Goal: Find specific page/section: Find specific page/section

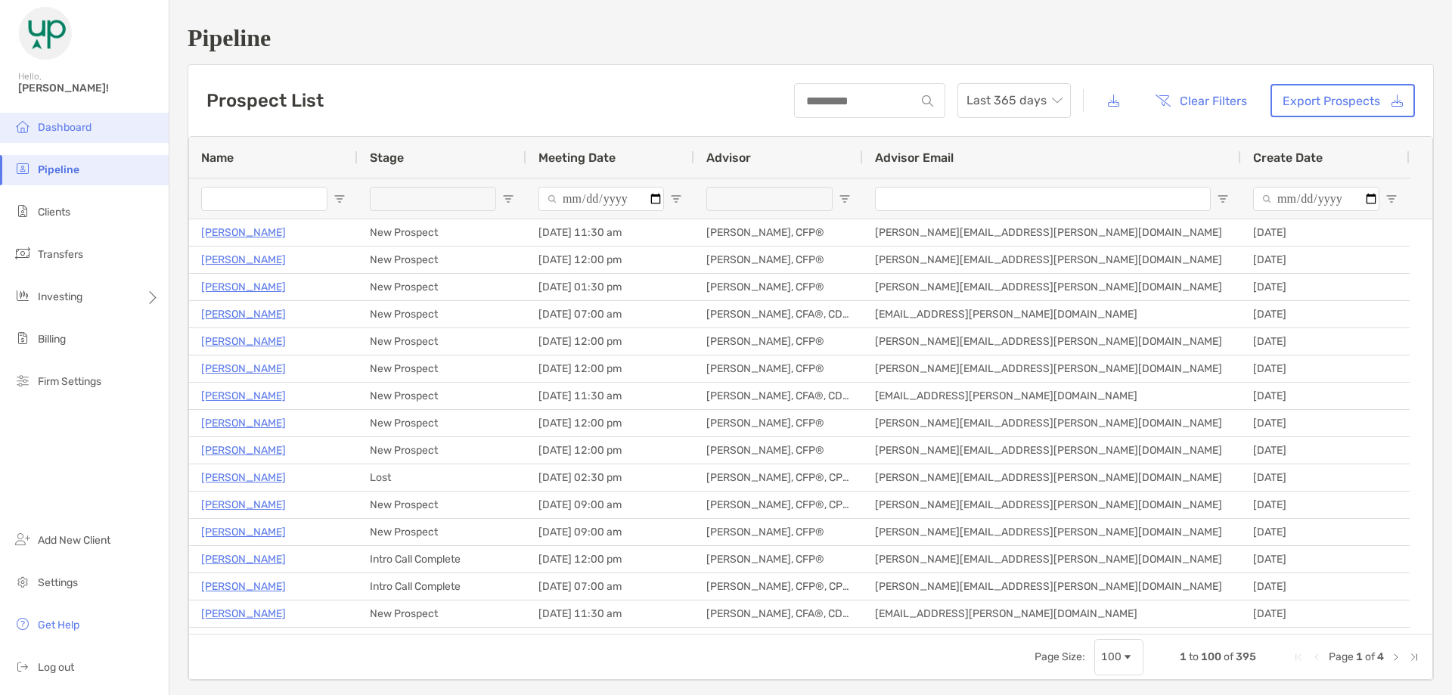
click at [65, 129] on span "Dashboard" at bounding box center [65, 127] width 54 height 13
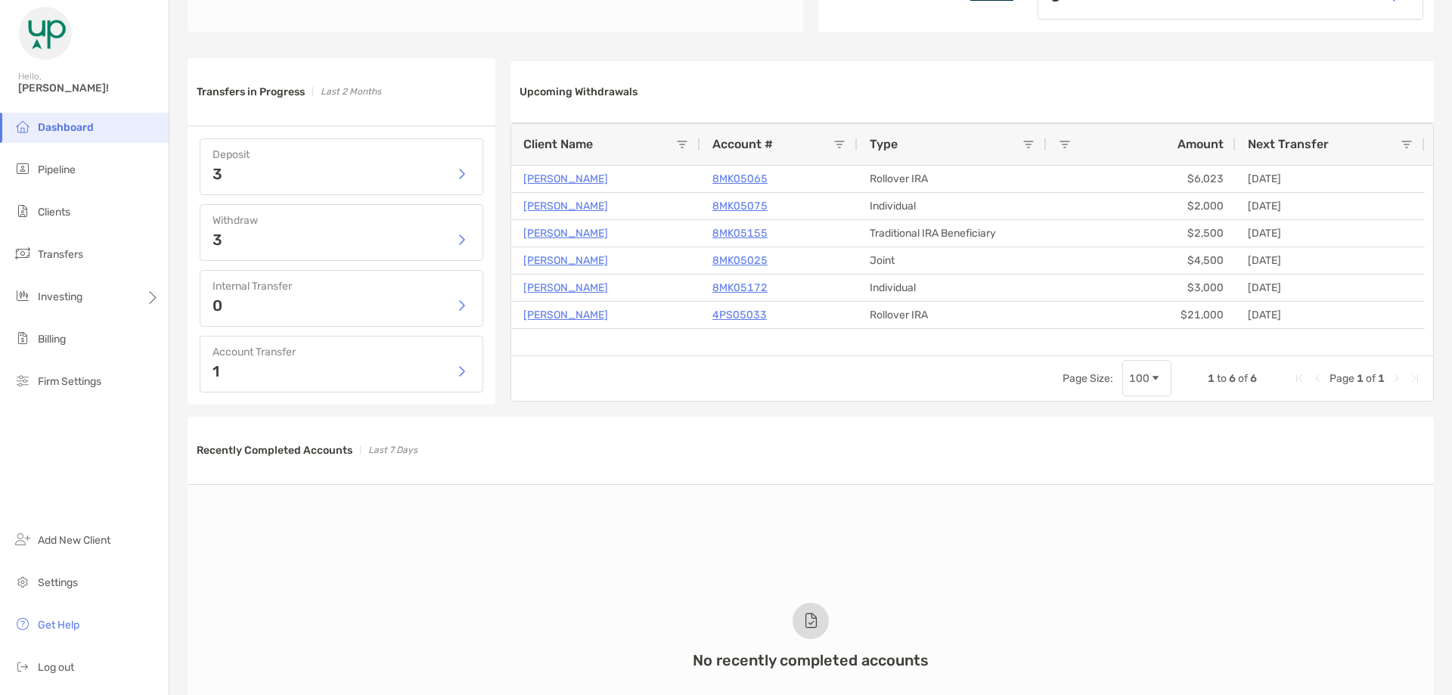
scroll to position [756, 0]
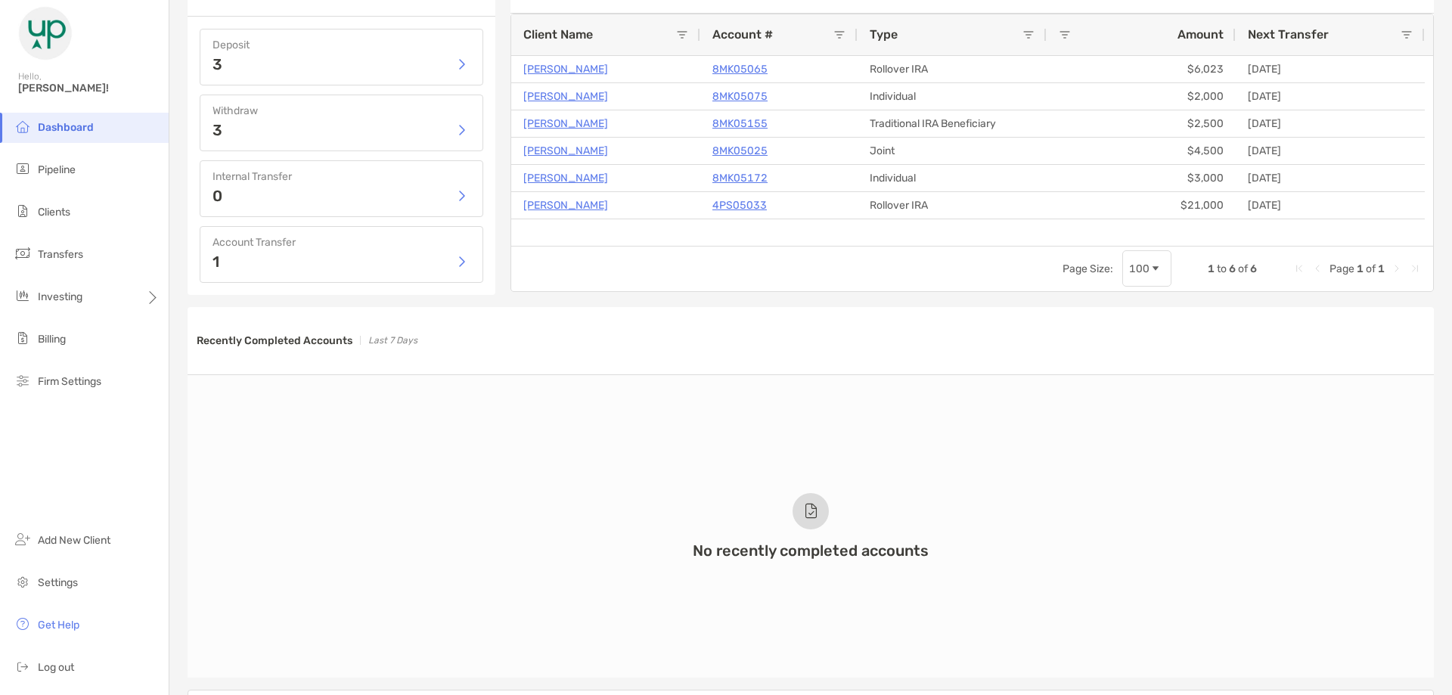
click at [235, 344] on h3 "Recently Completed Accounts" at bounding box center [275, 340] width 156 height 13
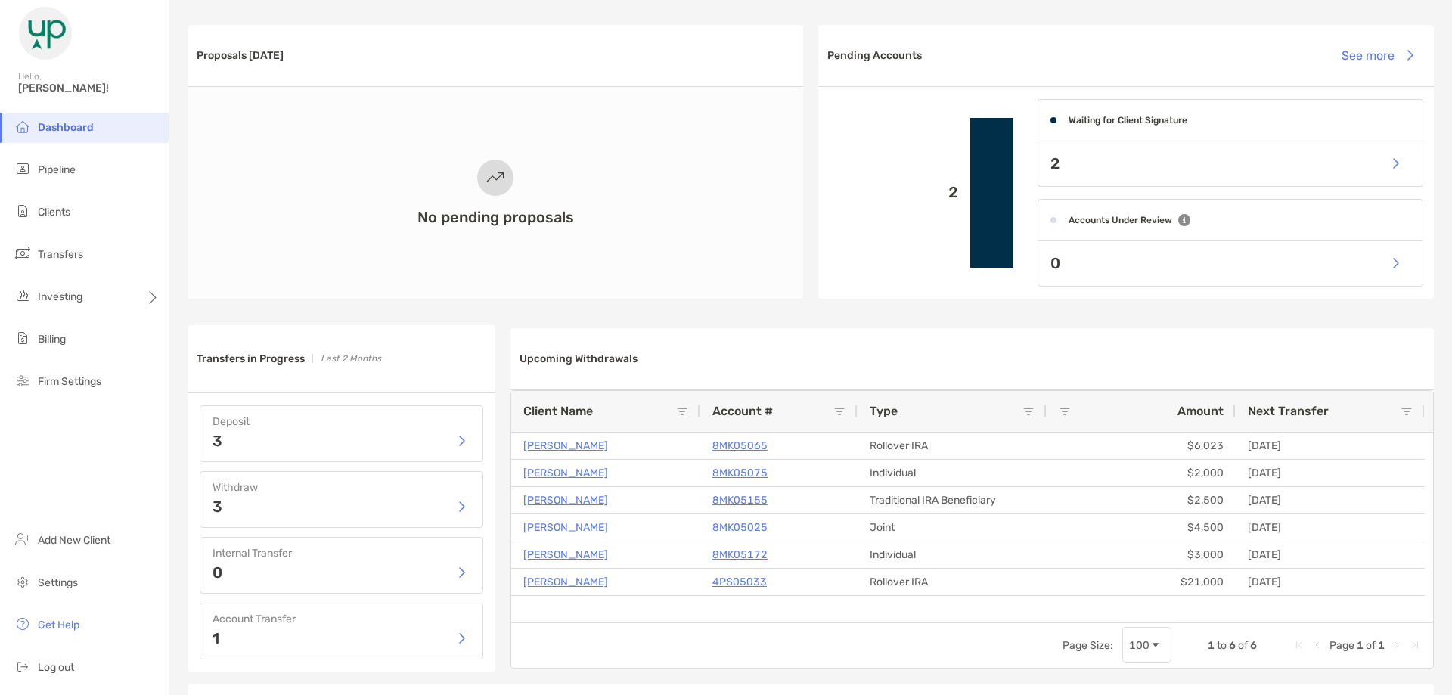
scroll to position [529, 0]
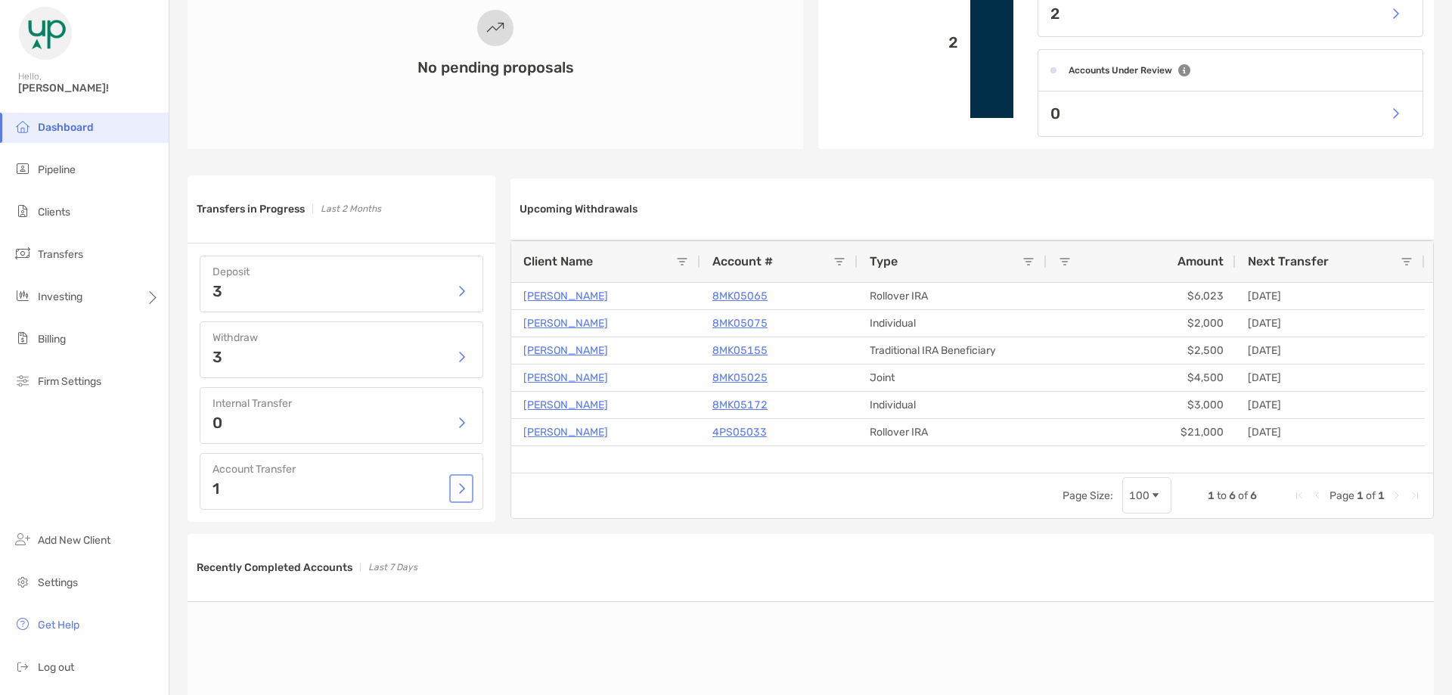
click at [464, 489] on button "button" at bounding box center [461, 488] width 18 height 23
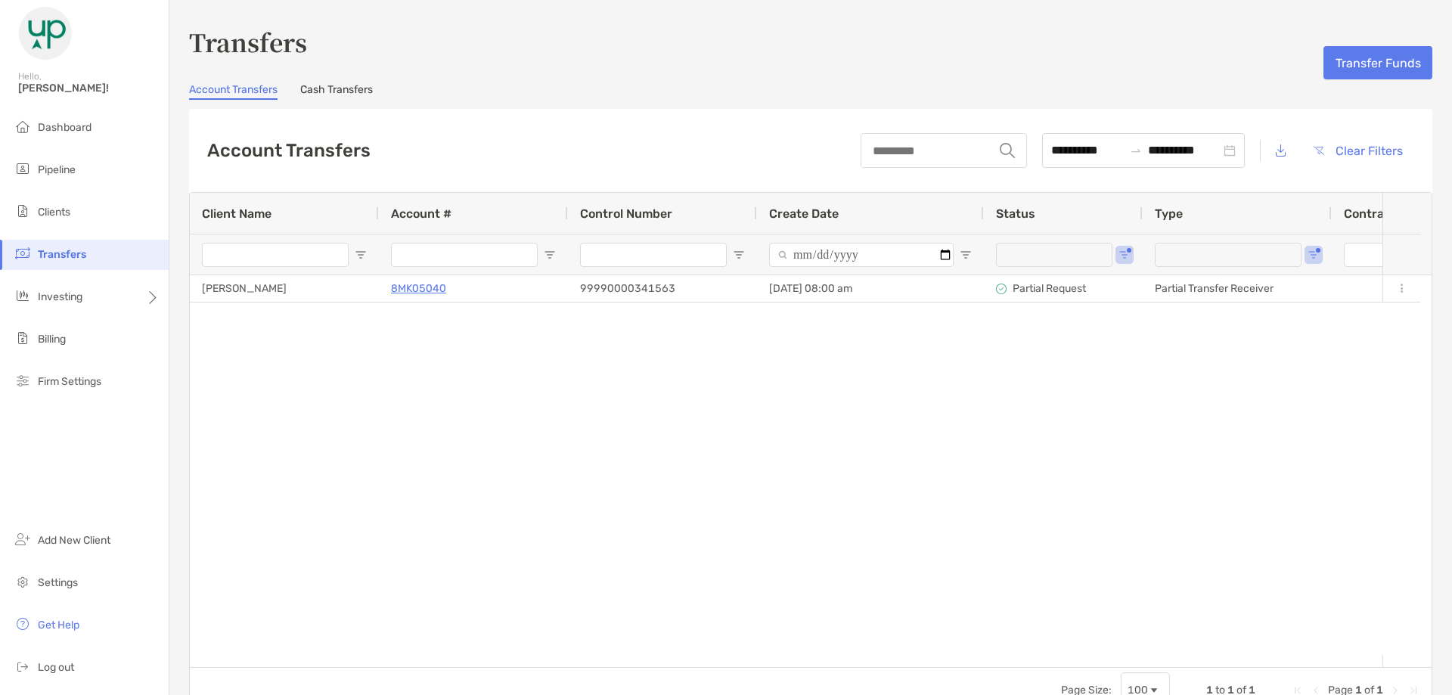
type input "**********"
click at [55, 214] on span "Clients" at bounding box center [54, 212] width 33 height 13
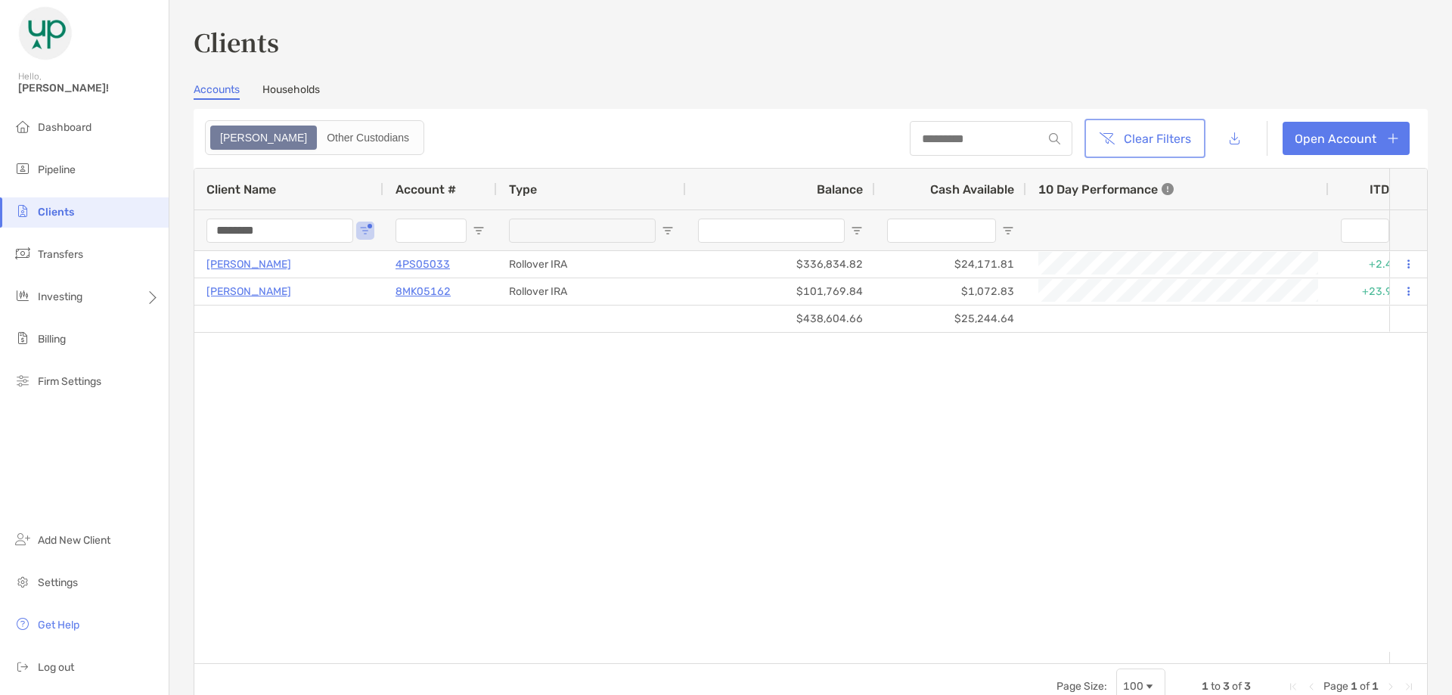
drag, startPoint x: 1122, startPoint y: 136, endPoint x: 1045, endPoint y: 165, distance: 81.6
click at [1122, 136] on button "Clear Filters" at bounding box center [1145, 138] width 115 height 33
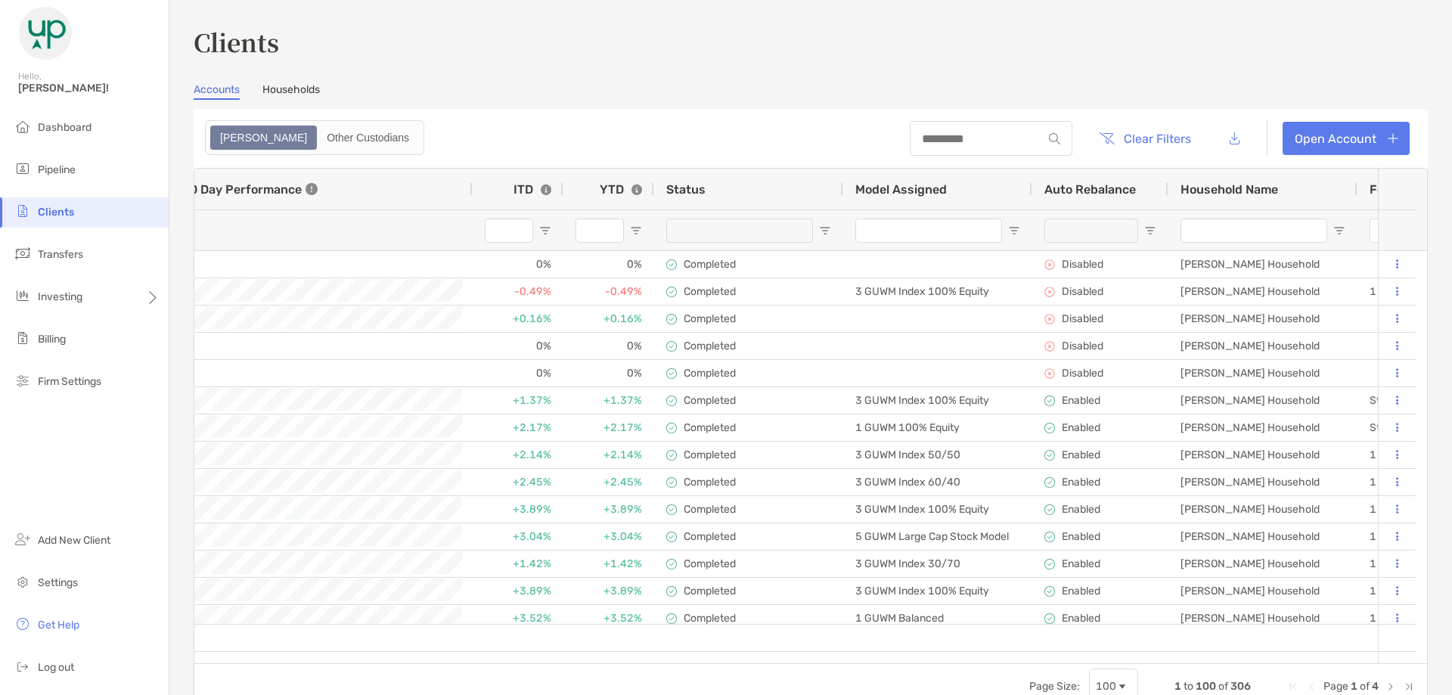
click at [726, 240] on div at bounding box center [739, 231] width 147 height 24
click at [772, 234] on div at bounding box center [739, 231] width 147 height 24
